Goal: Check status: Check status

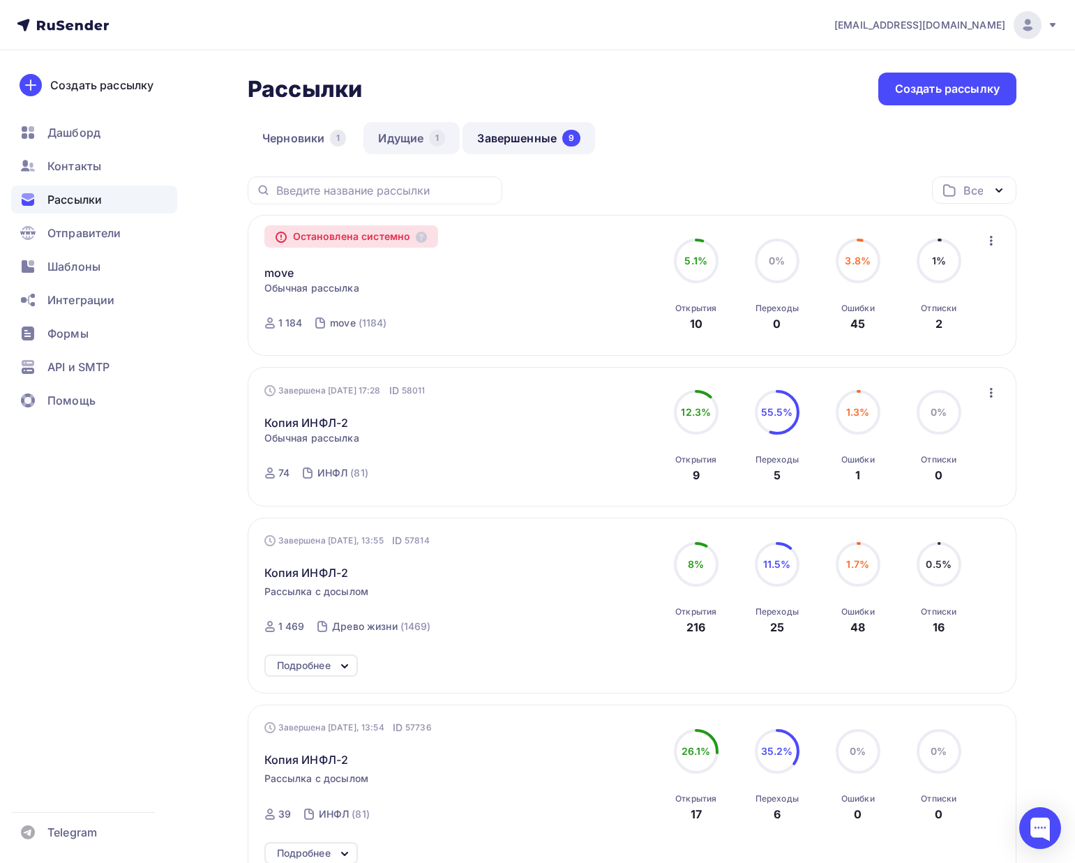
click at [422, 136] on link "Идущие 1" at bounding box center [412, 138] width 96 height 32
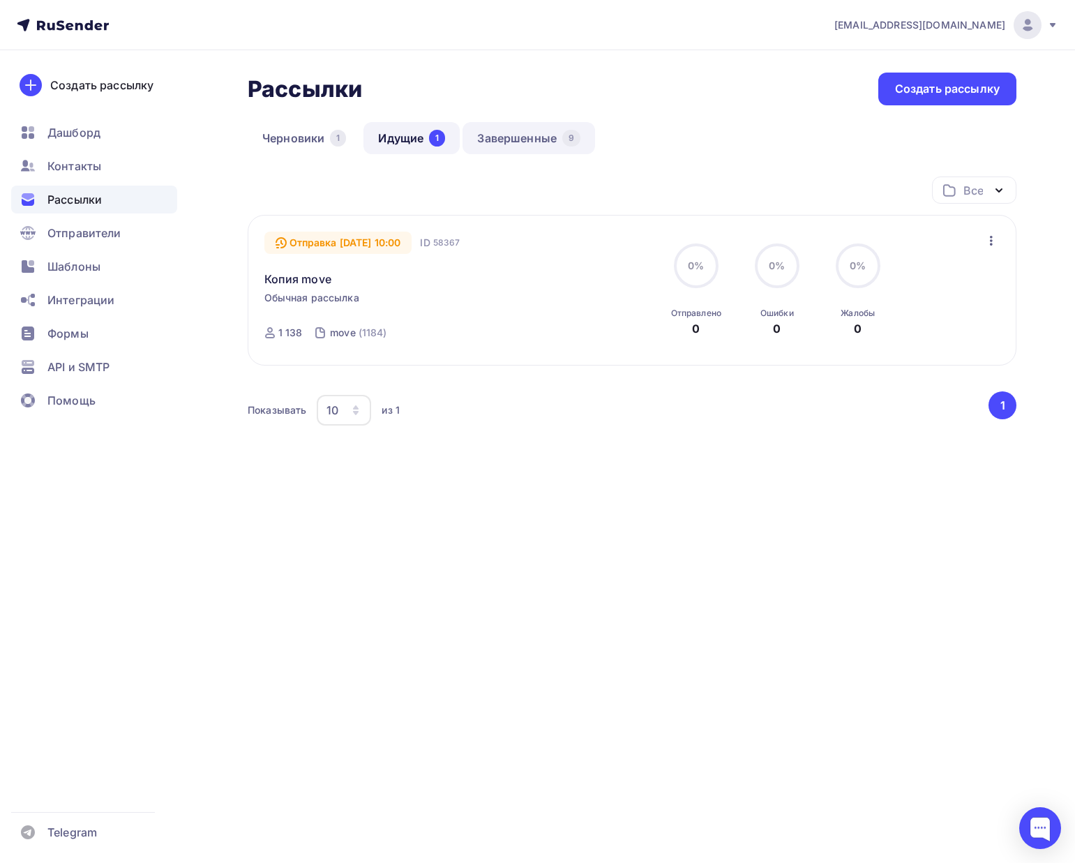
click at [511, 139] on link "Завершенные 9" at bounding box center [529, 138] width 133 height 32
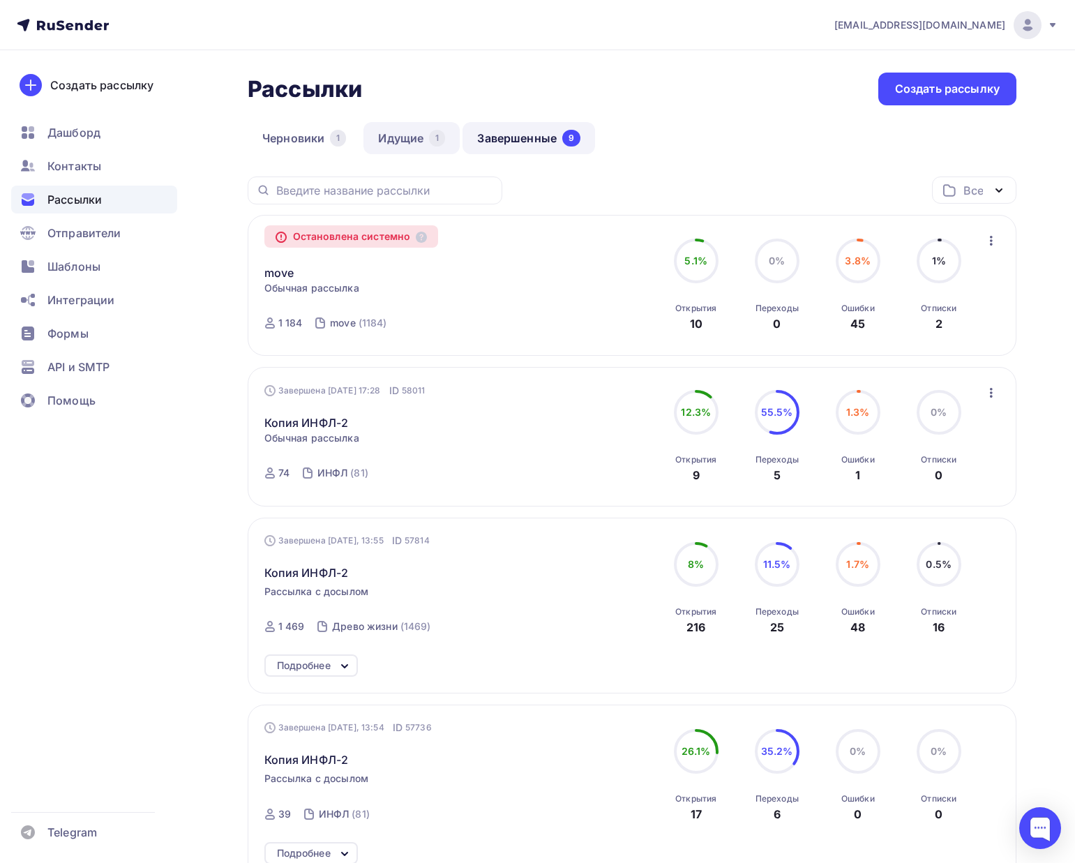
click at [418, 141] on link "Идущие 1" at bounding box center [412, 138] width 96 height 32
